Goal: Information Seeking & Learning: Check status

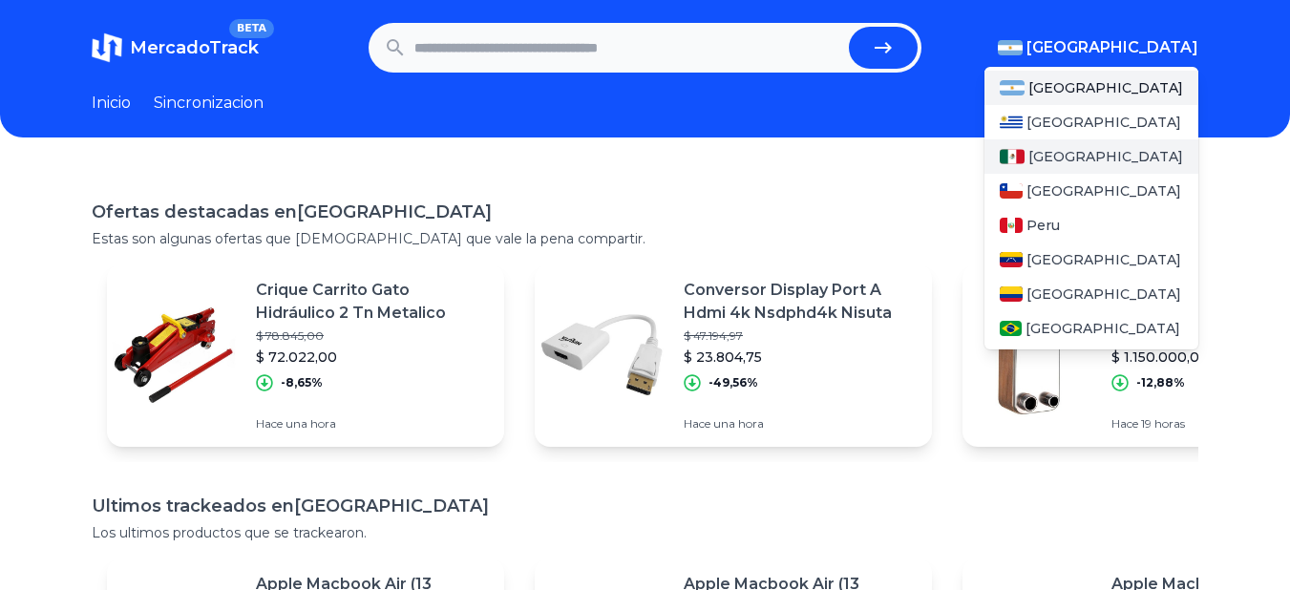
click at [1118, 150] on div "[GEOGRAPHIC_DATA]" at bounding box center [1092, 156] width 214 height 34
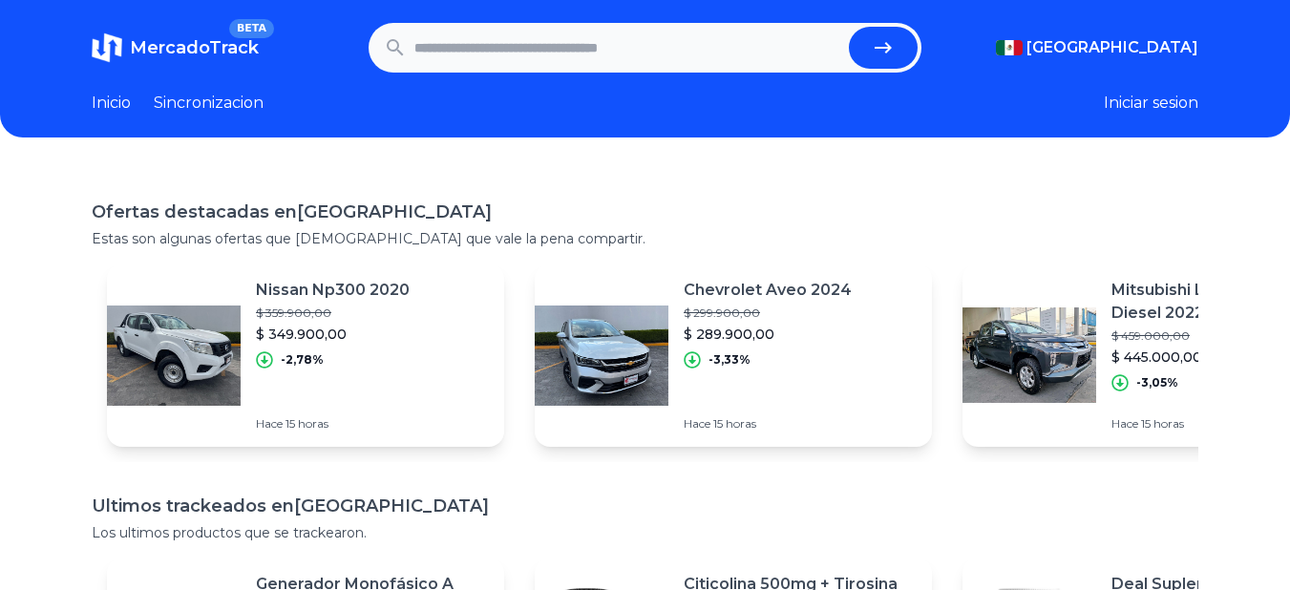
click at [649, 62] on input "text" at bounding box center [629, 48] width 428 height 42
type input "**********"
click at [849, 27] on button "submit" at bounding box center [883, 48] width 69 height 42
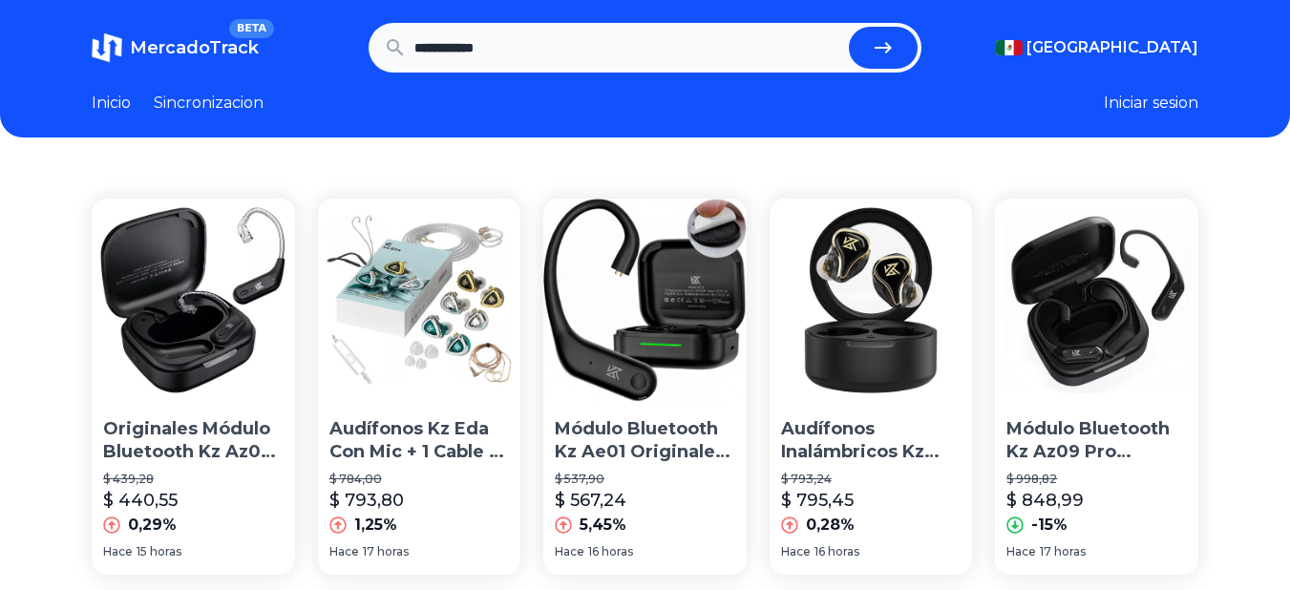
click at [230, 303] on img at bounding box center [193, 300] width 203 height 203
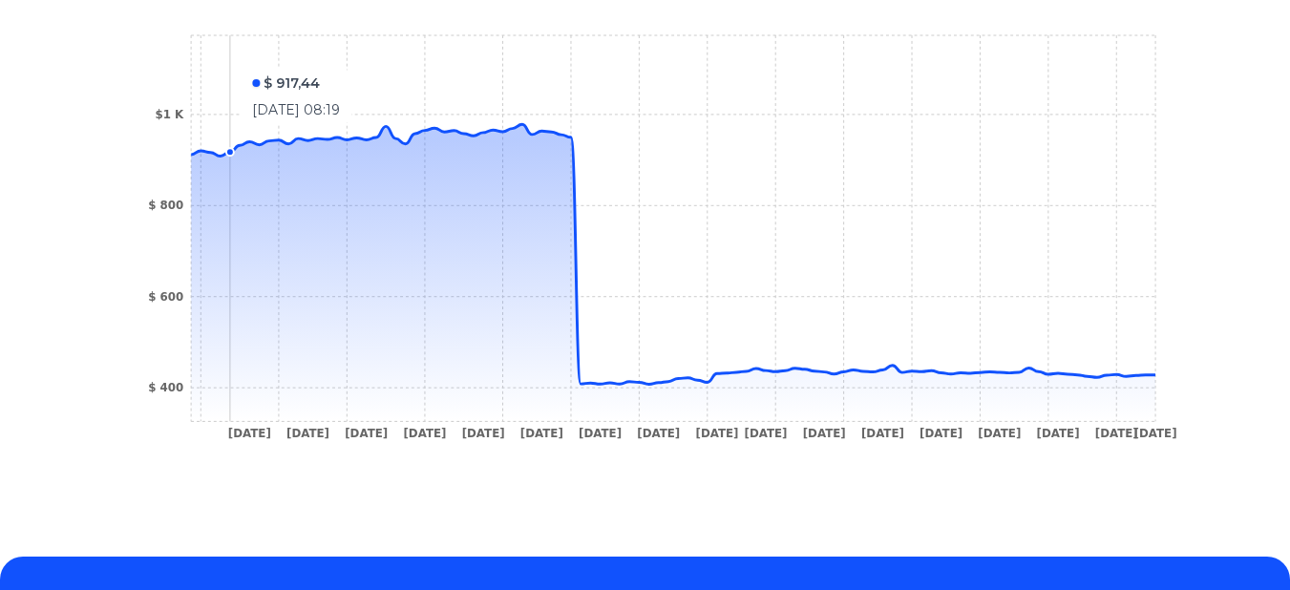
scroll to position [726, 0]
